Goal: Information Seeking & Learning: Learn about a topic

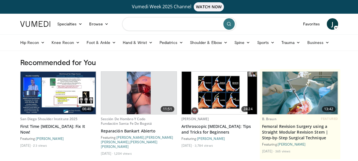
click at [142, 25] on input "Search topics, interventions" at bounding box center [179, 24] width 114 height 14
type input "**********"
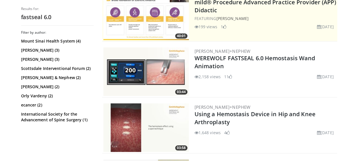
scroll to position [171, 0]
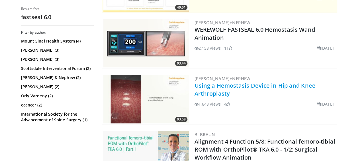
click at [216, 85] on link "Using a Hemostasis Device in Hip and Knee Arthroplasty" at bounding box center [254, 89] width 121 height 16
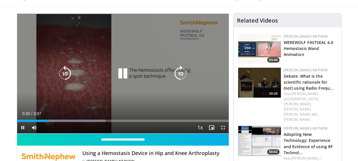
scroll to position [57, 0]
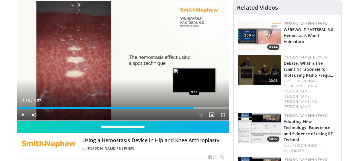
drag, startPoint x: 44, startPoint y: 108, endPoint x: 187, endPoint y: 106, distance: 142.9
click at [187, 106] on div "Loaded : 84.39% 3:18 3:18" at bounding box center [122, 105] width 211 height 5
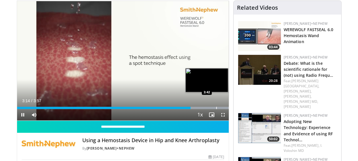
drag, startPoint x: 187, startPoint y: 109, endPoint x: 216, endPoint y: 105, distance: 28.7
click at [216, 109] on div "Current Time 3:14 / Duration 3:57 Pause Skip Backward Skip Forward Mute Loaded …" at bounding box center [122, 114] width 211 height 11
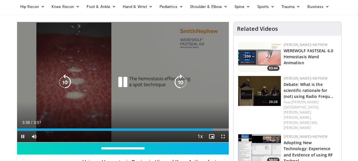
scroll to position [0, 0]
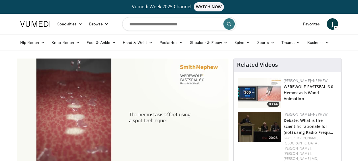
click at [327, 6] on link "Vumedi Week 2025 Channel WATCH NOW" at bounding box center [179, 6] width 316 height 9
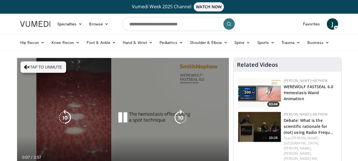
click at [33, 66] on button "Tap to unmute" at bounding box center [43, 66] width 46 height 11
